Goal: Transaction & Acquisition: Book appointment/travel/reservation

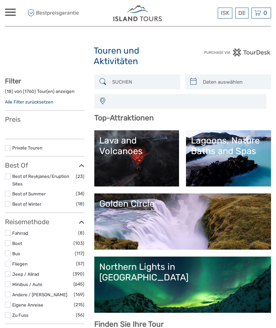
select select
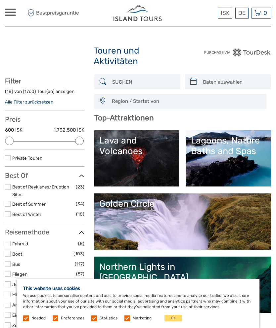
click at [229, 262] on link "Northern Lights in [GEOGRAPHIC_DATA]" at bounding box center [182, 285] width 167 height 46
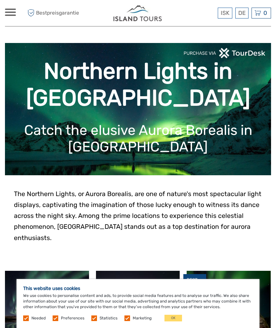
click at [175, 316] on button "OK" at bounding box center [173, 318] width 18 height 7
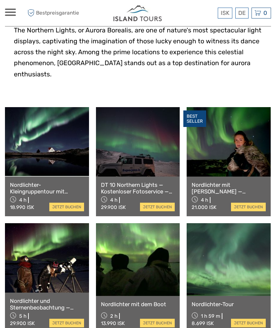
scroll to position [163, 0]
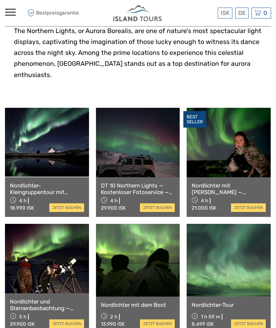
click at [253, 141] on link at bounding box center [229, 142] width 84 height 69
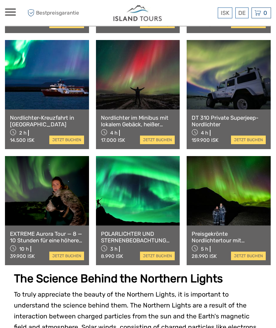
scroll to position [463, 0]
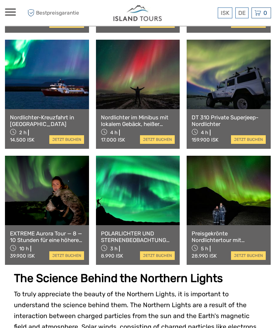
click at [146, 182] on link at bounding box center [138, 190] width 84 height 69
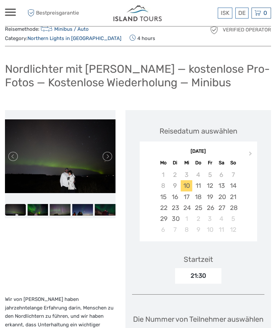
scroll to position [29, 0]
click at [112, 151] on link at bounding box center [107, 156] width 11 height 11
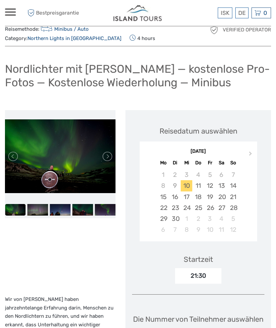
scroll to position [29, 0]
click at [110, 152] on link at bounding box center [107, 156] width 11 height 11
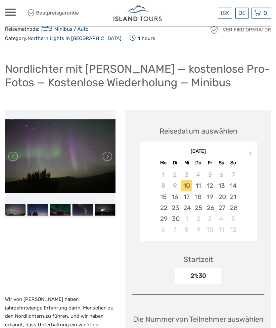
click at [109, 153] on link at bounding box center [107, 156] width 11 height 11
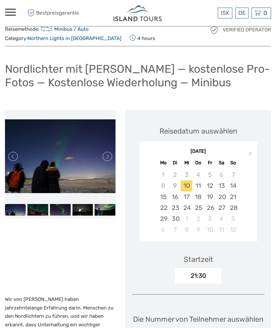
click at [111, 151] on link at bounding box center [107, 156] width 11 height 11
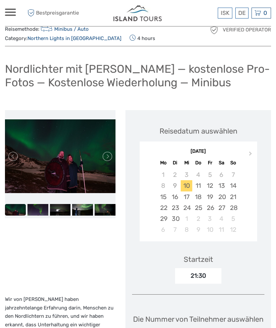
click at [107, 151] on link at bounding box center [107, 156] width 11 height 11
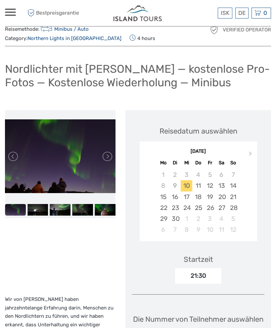
click at [107, 151] on link at bounding box center [107, 156] width 11 height 11
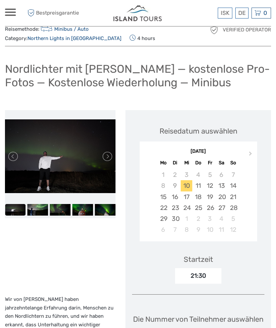
click at [108, 151] on link at bounding box center [107, 156] width 11 height 11
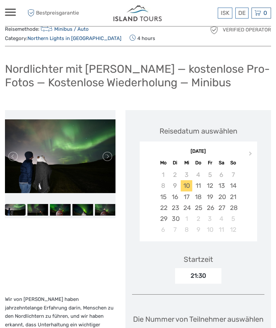
click at [106, 151] on link at bounding box center [107, 156] width 11 height 11
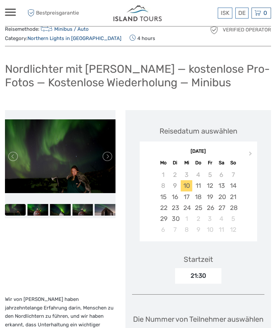
click at [12, 153] on link at bounding box center [13, 156] width 11 height 11
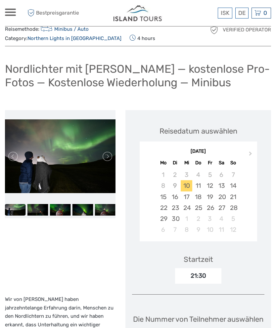
click at [17, 151] on link at bounding box center [13, 156] width 11 height 11
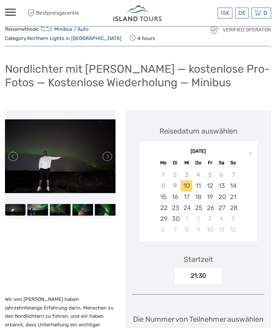
click at [14, 151] on link at bounding box center [13, 156] width 11 height 11
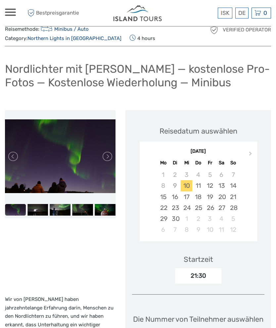
click at [109, 151] on link at bounding box center [107, 156] width 11 height 11
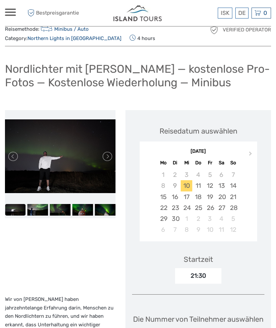
click at [108, 151] on link at bounding box center [107, 156] width 11 height 11
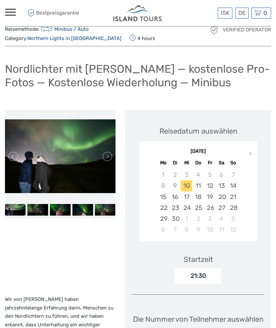
click at [109, 151] on link at bounding box center [107, 156] width 11 height 11
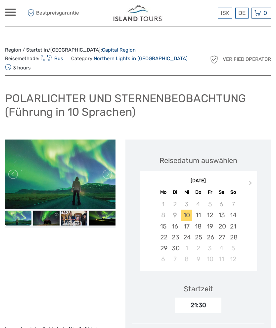
click at [106, 171] on link at bounding box center [107, 174] width 11 height 11
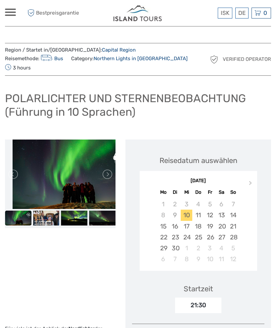
click at [109, 169] on link at bounding box center [107, 174] width 11 height 11
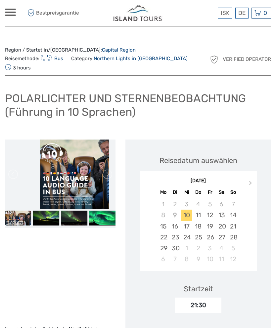
click at [107, 171] on link at bounding box center [107, 174] width 11 height 11
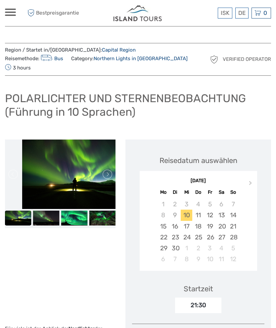
click at [112, 169] on link at bounding box center [107, 174] width 11 height 11
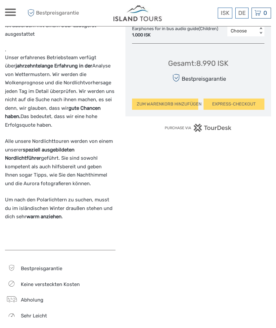
scroll to position [493, 0]
click at [39, 297] on span "Abholung" at bounding box center [32, 300] width 22 height 6
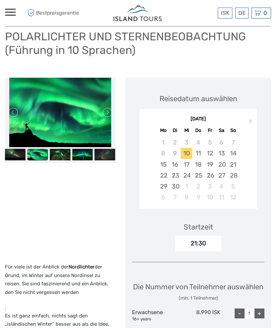
scroll to position [0, 0]
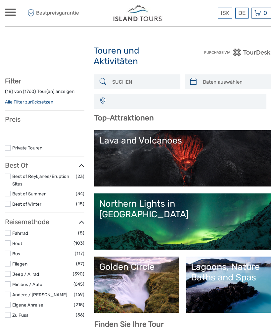
select select
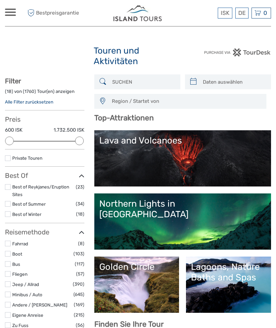
click at [143, 262] on link "Golden Circle" at bounding box center [136, 285] width 75 height 46
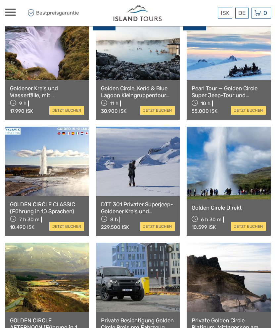
scroll to position [366, 0]
